Goal: Navigation & Orientation: Find specific page/section

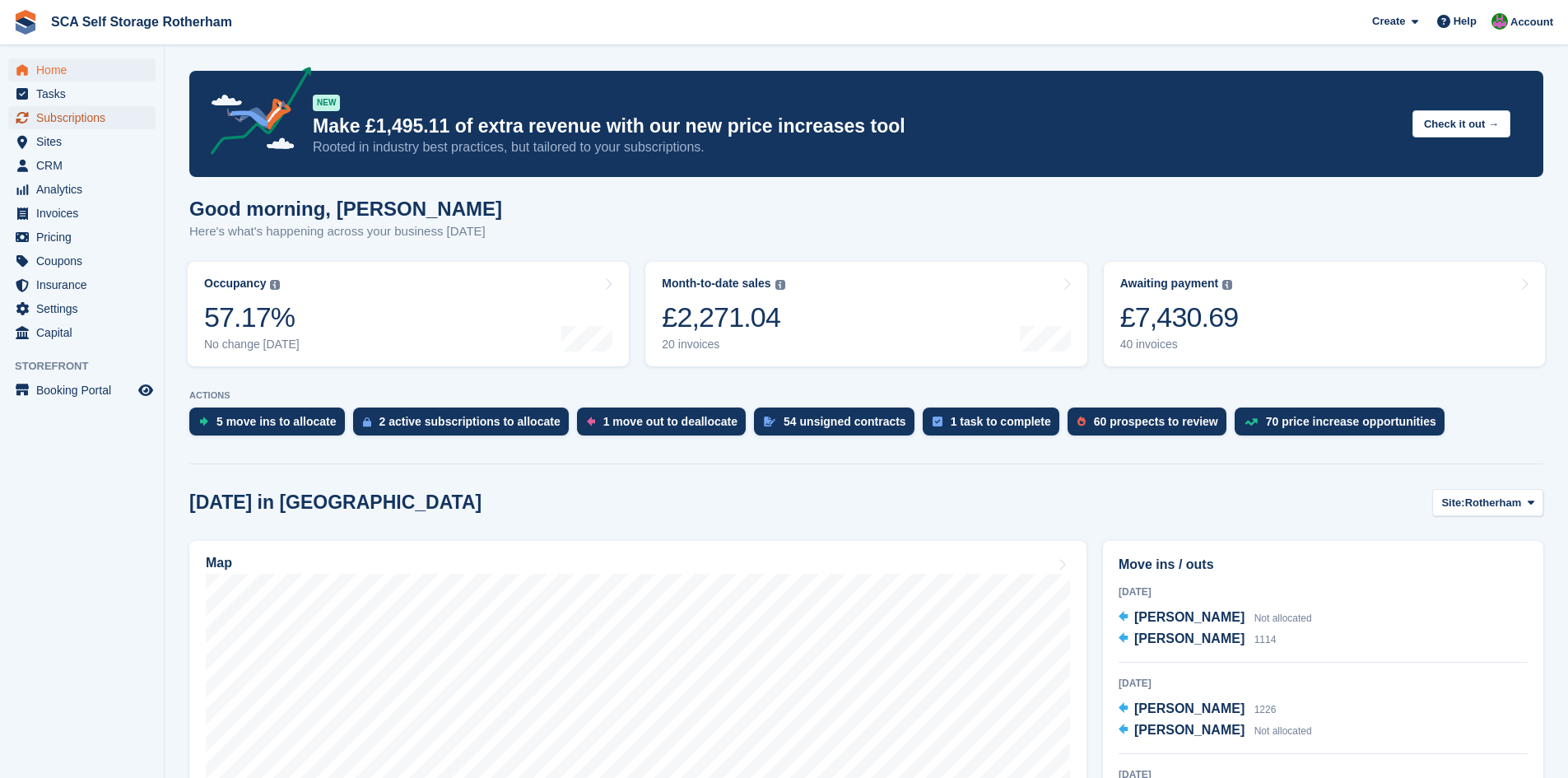
click at [83, 122] on span "Subscriptions" at bounding box center [86, 118] width 99 height 23
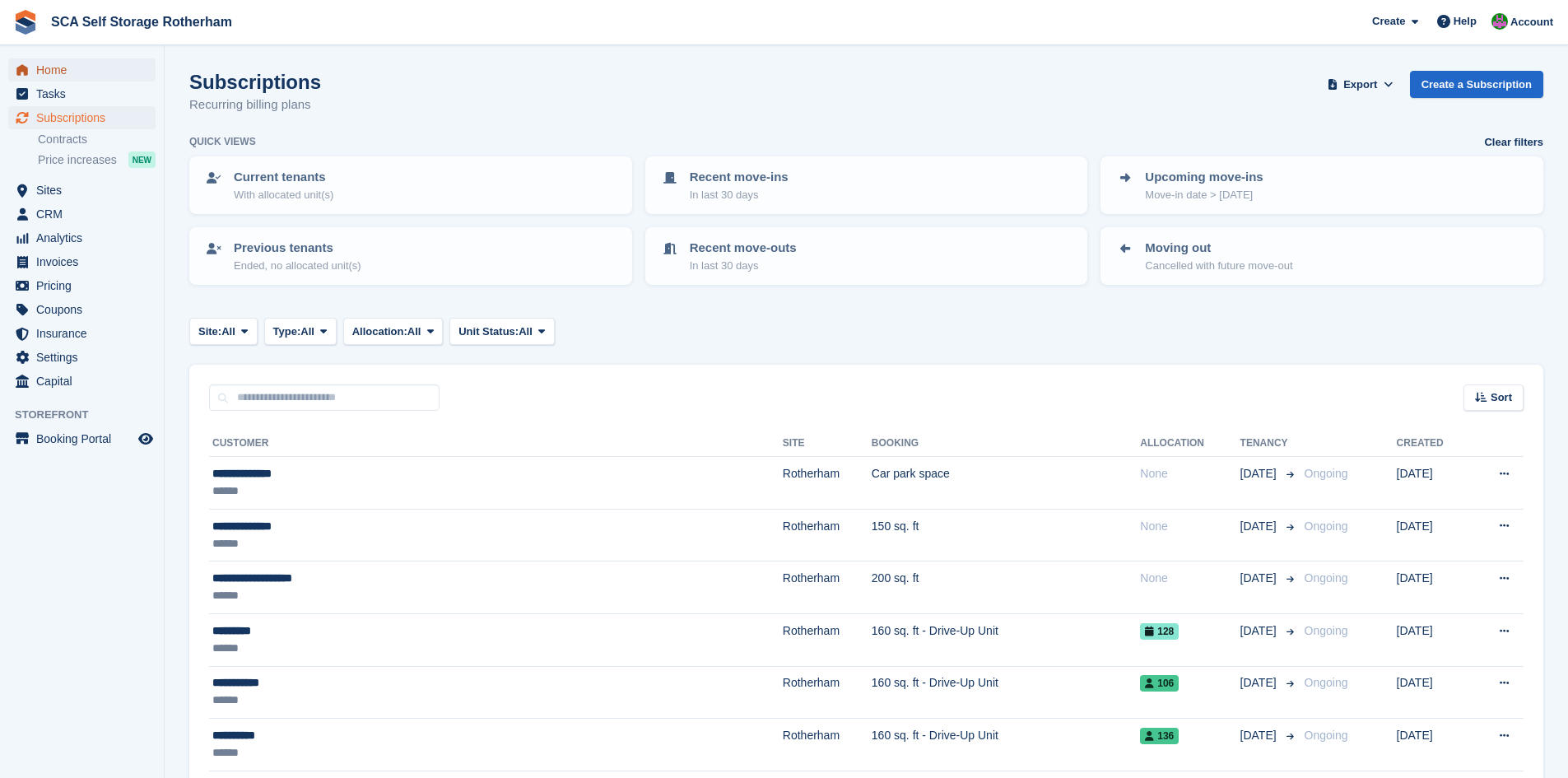
click at [83, 67] on span "Home" at bounding box center [86, 70] width 99 height 23
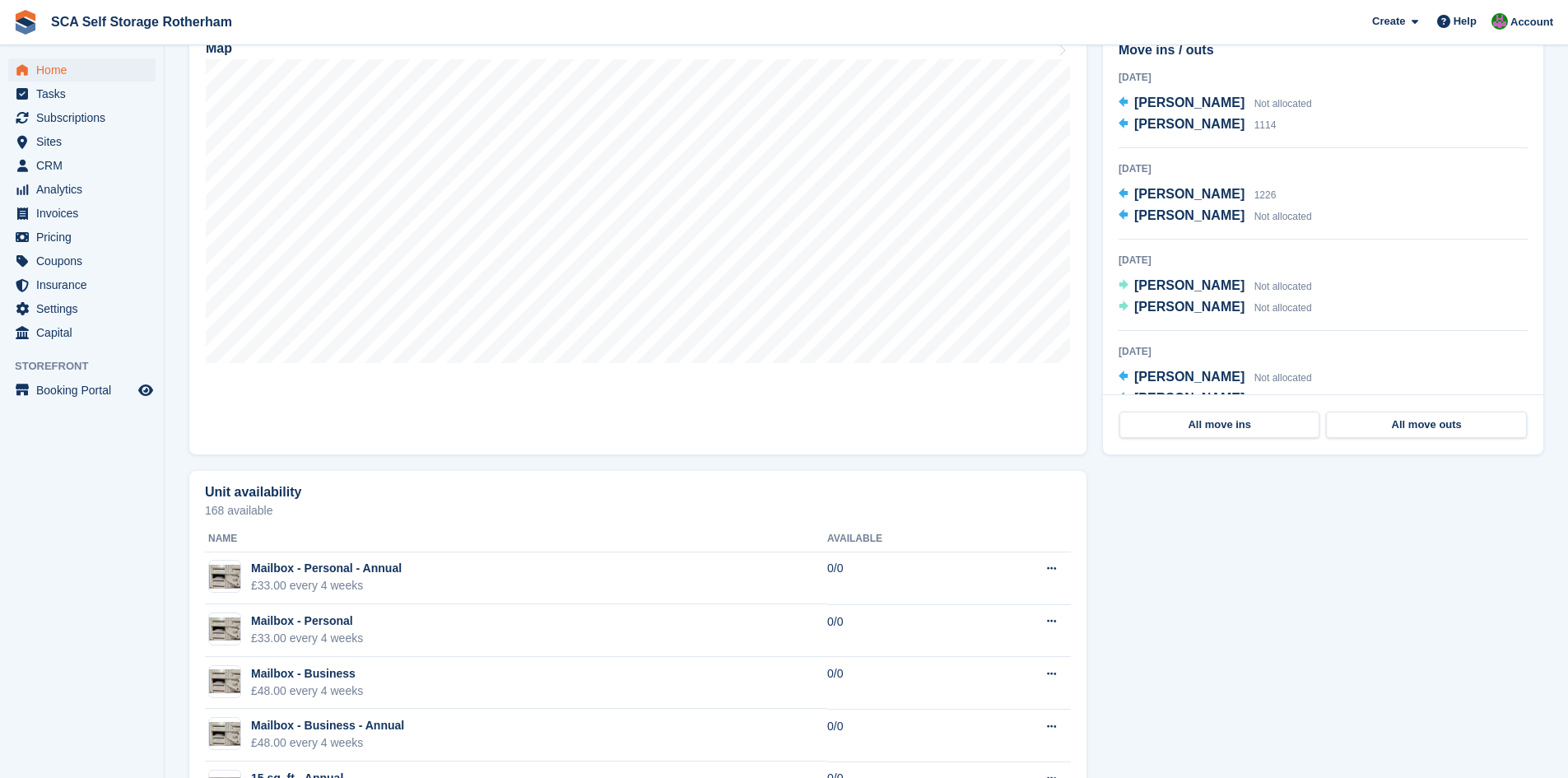
scroll to position [309, 0]
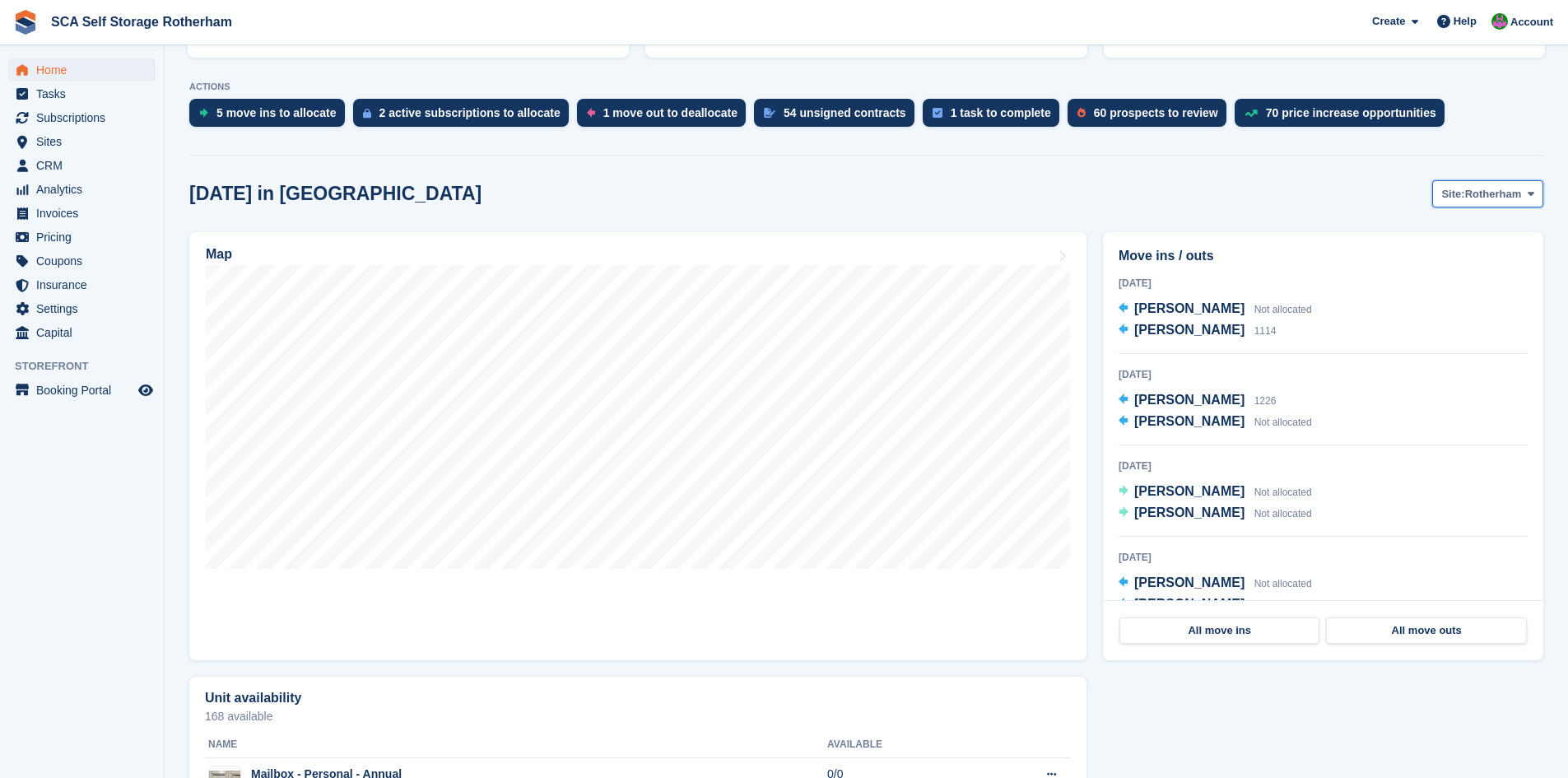
click at [1485, 204] on button "Site: Rotherham" at bounding box center [1487, 194] width 111 height 27
click at [1288, 195] on div "Today in Rotherham Site: Rotherham Rotherham Door-to-Door Storage" at bounding box center [866, 194] width 1354 height 27
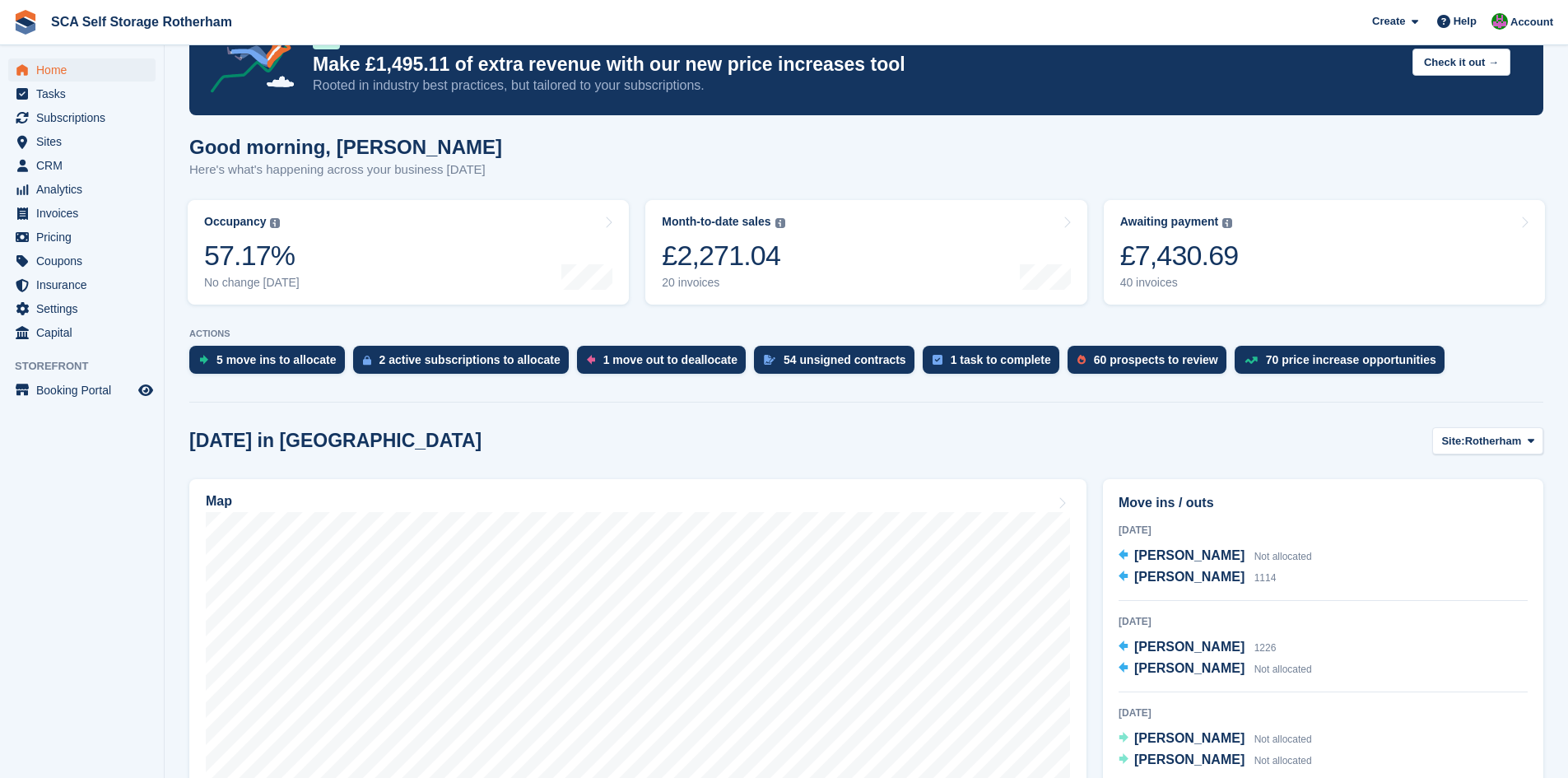
scroll to position [0, 0]
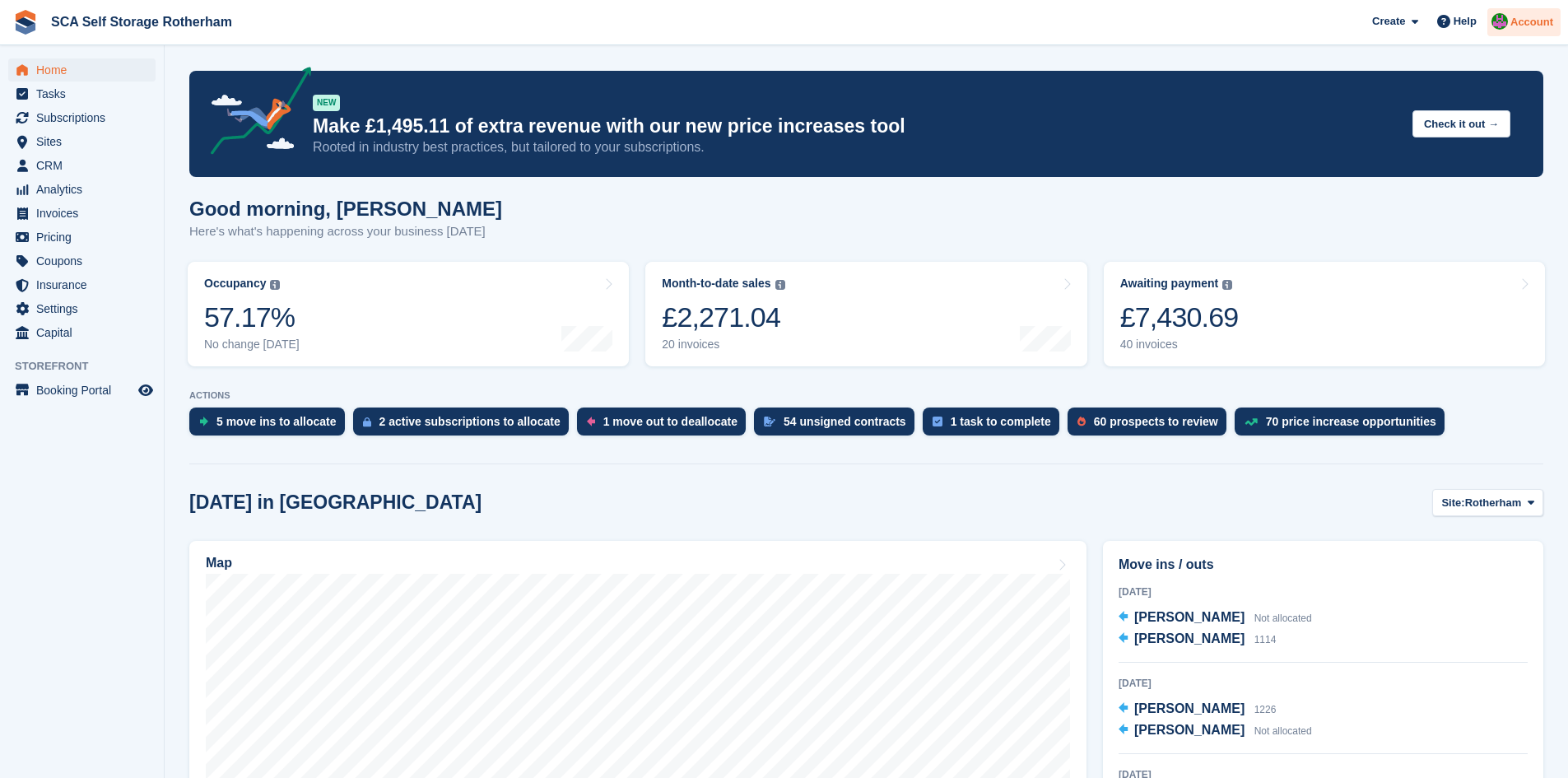
click at [1492, 34] on div "Account" at bounding box center [1524, 22] width 73 height 29
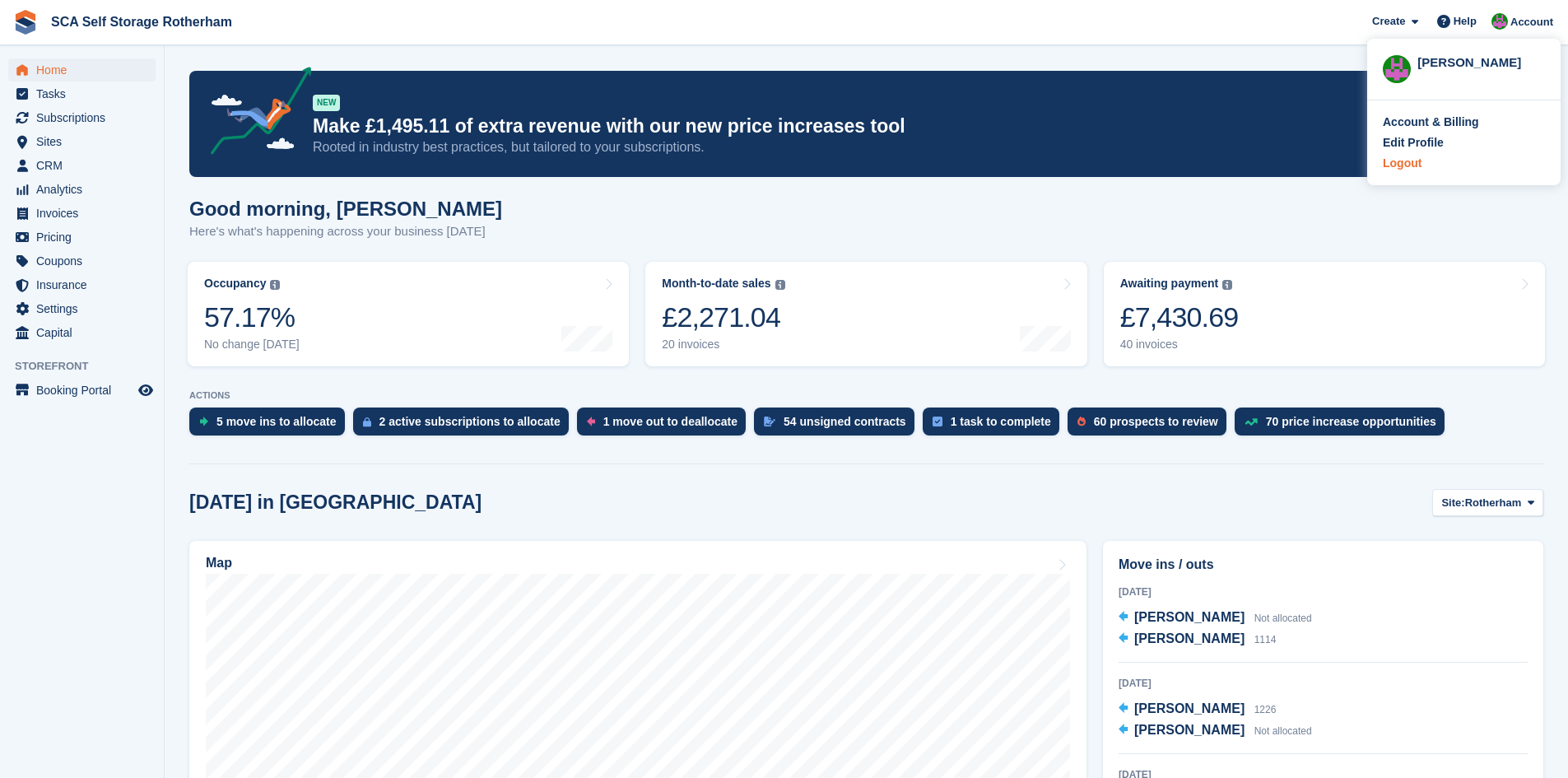
click at [1398, 167] on div "Logout" at bounding box center [1402, 163] width 39 height 17
